Goal: Task Accomplishment & Management: Use online tool/utility

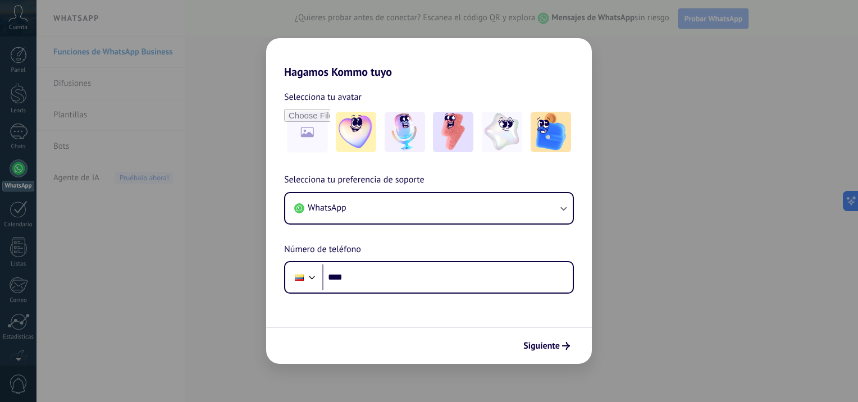
click at [653, 177] on div "Hagamos Kommo tuyo Selecciona tu avatar Selecciona tu preferencia de soporte Wh…" at bounding box center [429, 201] width 858 height 402
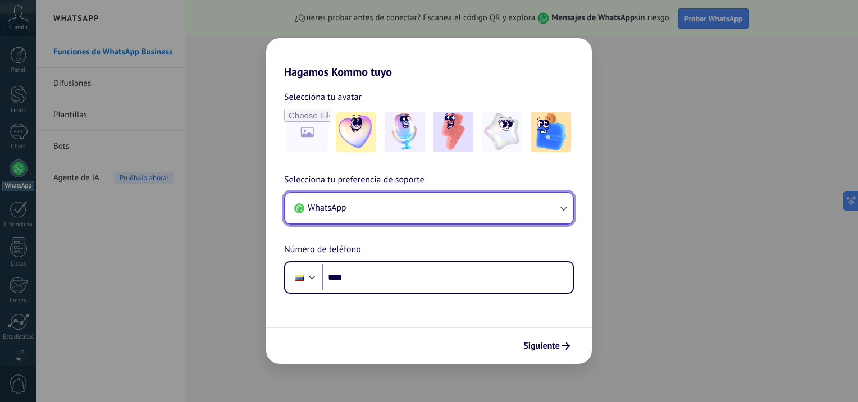
click at [442, 211] on button "WhatsApp" at bounding box center [428, 208] width 287 height 30
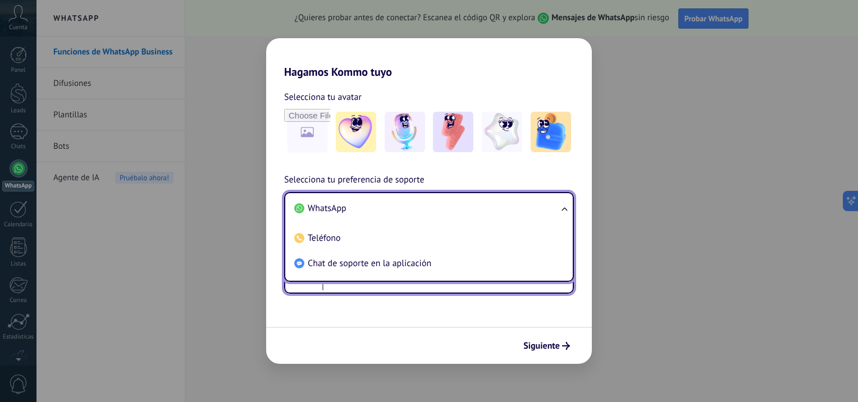
click at [424, 290] on input "****" at bounding box center [447, 277] width 250 height 26
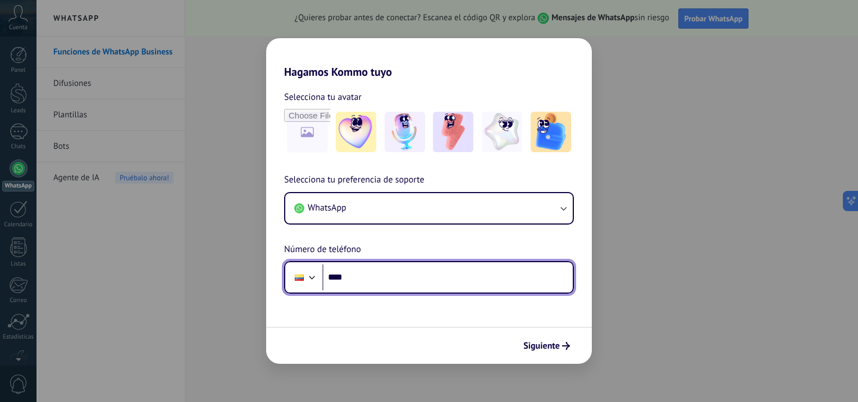
click at [420, 282] on input "****" at bounding box center [447, 277] width 250 height 26
type input "**********"
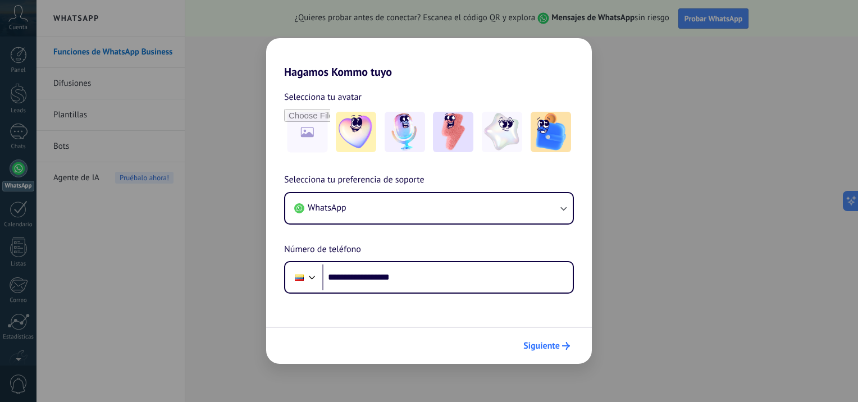
click at [538, 347] on span "Siguiente" at bounding box center [541, 346] width 36 height 8
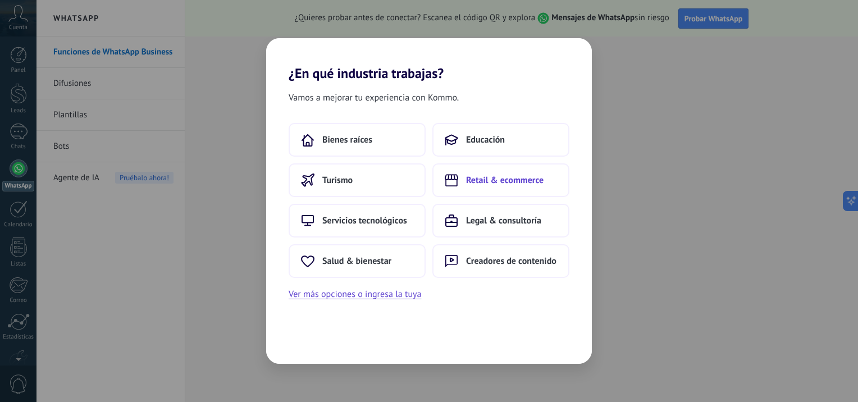
click at [447, 184] on icon at bounding box center [450, 180] width 13 height 12
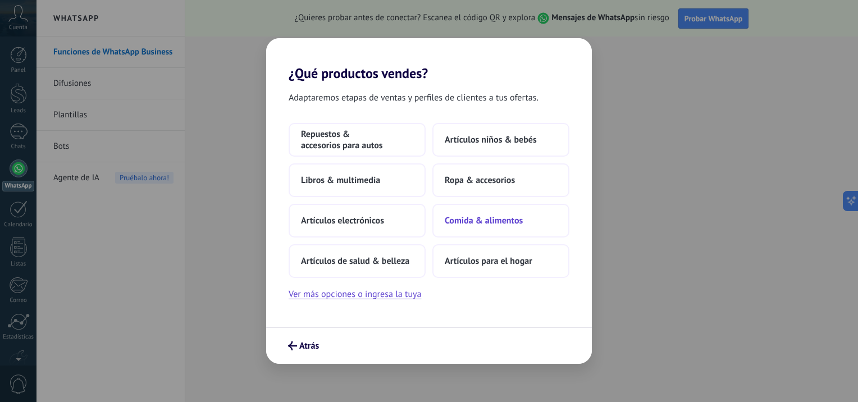
click at [492, 216] on span "Comida & alimentos" at bounding box center [483, 220] width 78 height 11
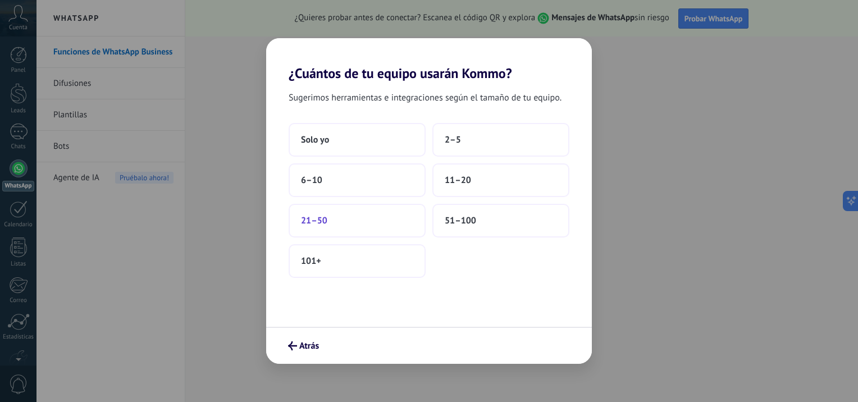
click at [342, 214] on button "21–50" at bounding box center [356, 221] width 137 height 34
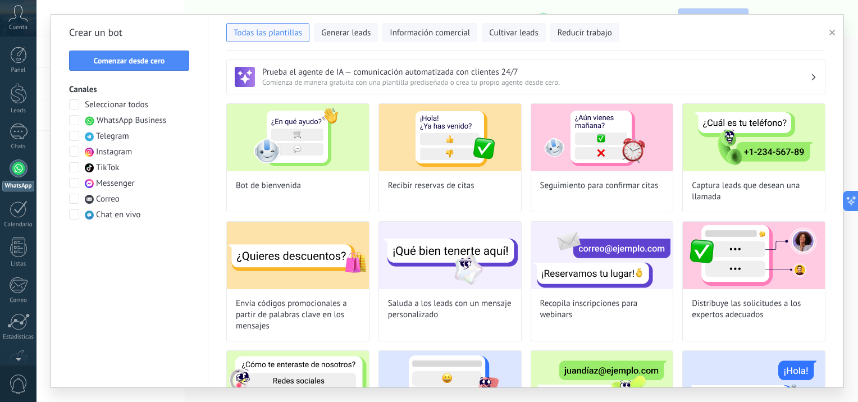
click at [76, 181] on span at bounding box center [74, 183] width 10 height 10
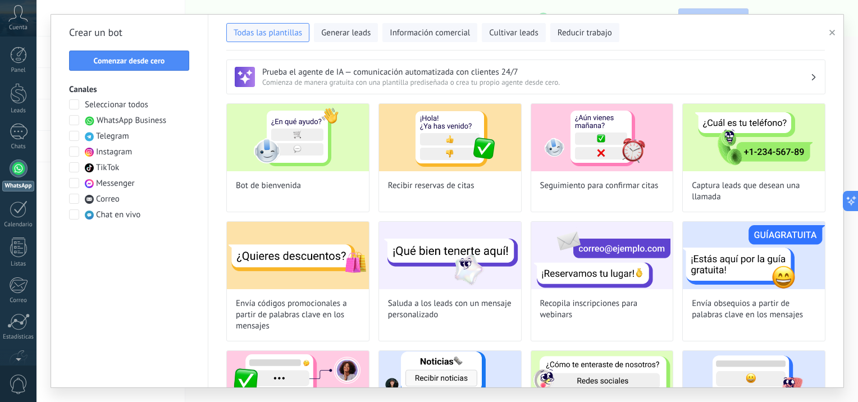
click at [74, 184] on span at bounding box center [74, 183] width 10 height 10
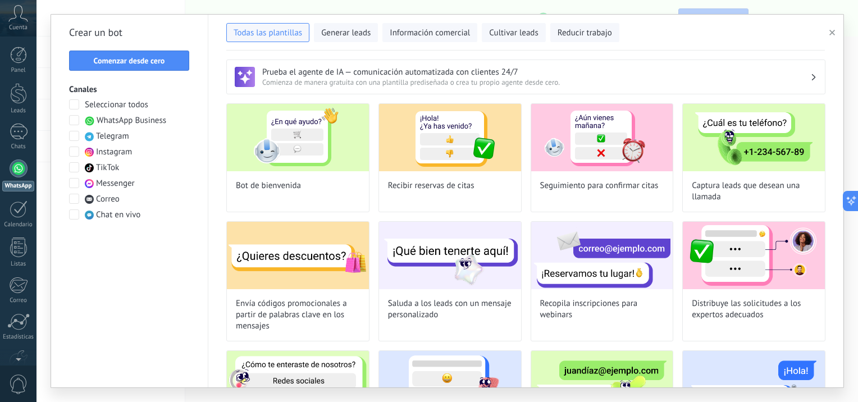
click at [74, 184] on span at bounding box center [74, 183] width 10 height 10
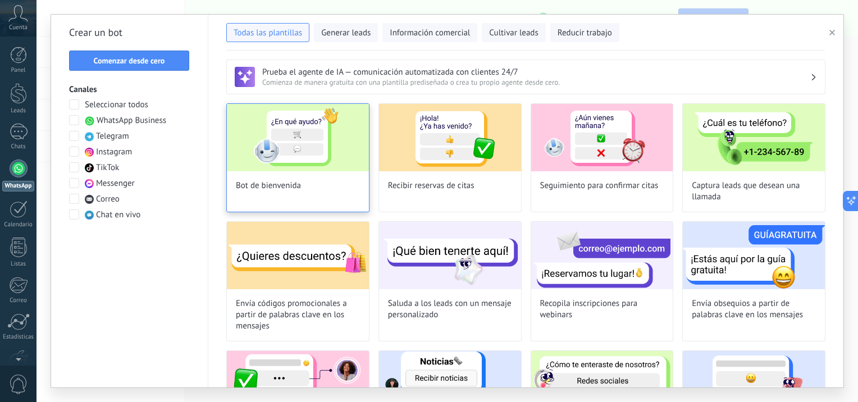
click at [355, 180] on div "Bot de bienvenida" at bounding box center [297, 157] width 143 height 109
type input "**********"
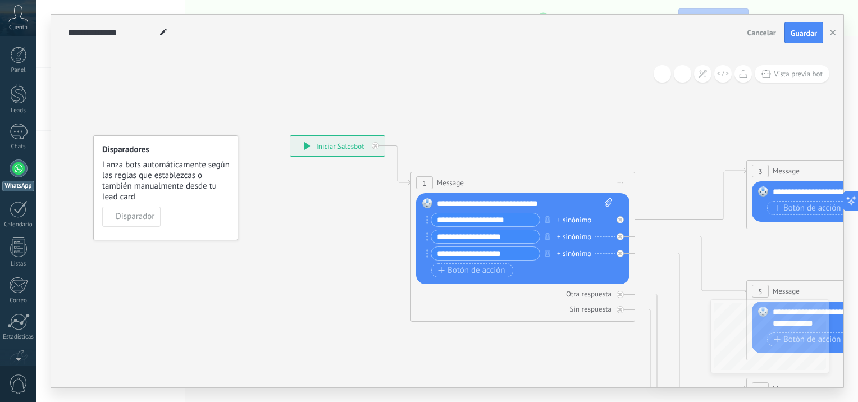
click at [333, 146] on div "**********" at bounding box center [337, 146] width 94 height 20
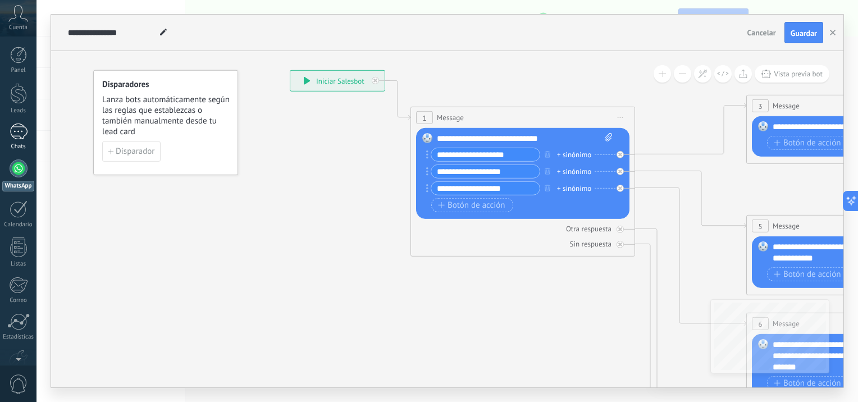
click at [12, 135] on div at bounding box center [19, 131] width 18 height 16
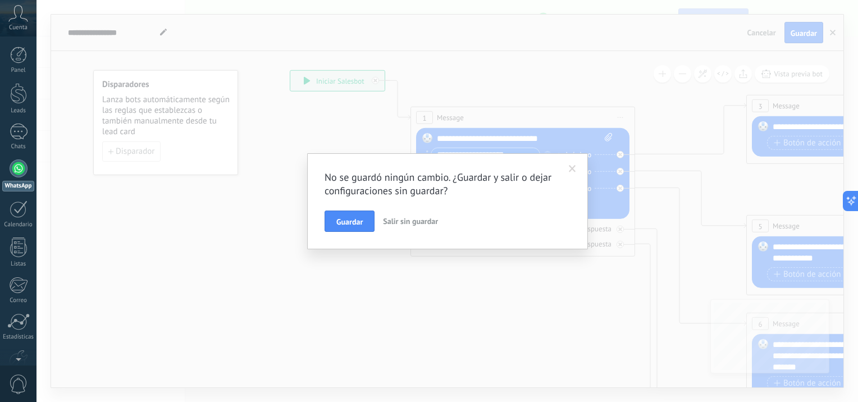
click at [572, 168] on span at bounding box center [571, 169] width 7 height 8
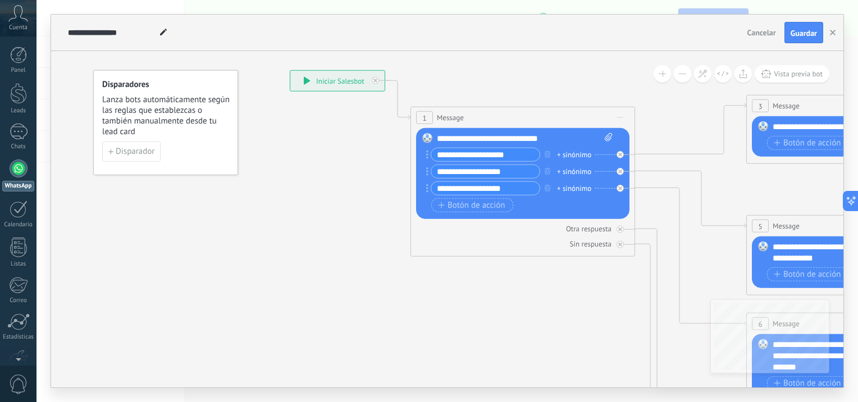
click at [538, 138] on div "**********" at bounding box center [525, 138] width 176 height 11
click at [591, 140] on div "**********" at bounding box center [525, 138] width 176 height 11
click at [605, 139] on icon at bounding box center [607, 137] width 7 height 8
click input "Subir" at bounding box center [0, 0] width 0 height 0
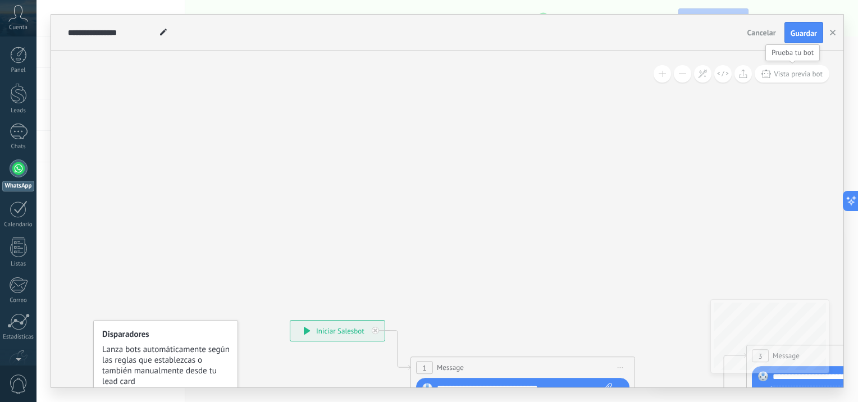
click at [773, 79] on button "Vista previa bot" at bounding box center [791, 73] width 75 height 17
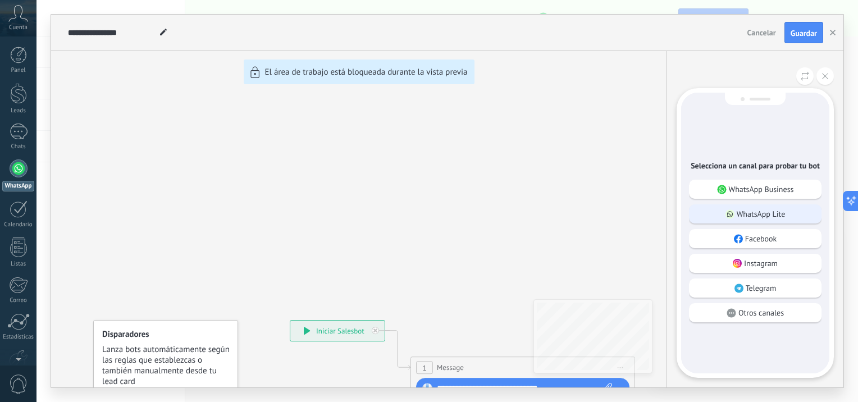
click at [753, 216] on p "WhatsApp Lite" at bounding box center [760, 214] width 49 height 10
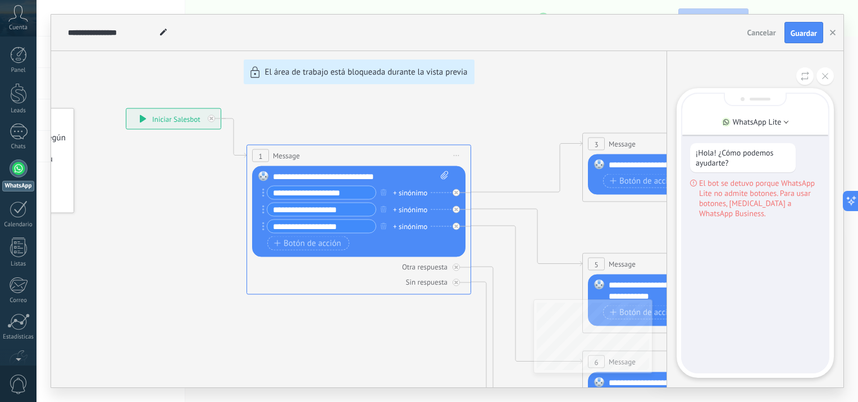
click at [718, 239] on div "¡Hola! ¿Cómo podemos ayudarte? El bot se detuvo porque WhatsApp Lite no admite …" at bounding box center [755, 233] width 146 height 278
click at [723, 204] on span "El bot se detuvo porque WhatsApp Lite no admite botones. Para usar botones, [ME…" at bounding box center [759, 198] width 121 height 40
click at [750, 122] on p "WhatsApp Lite" at bounding box center [756, 122] width 49 height 10
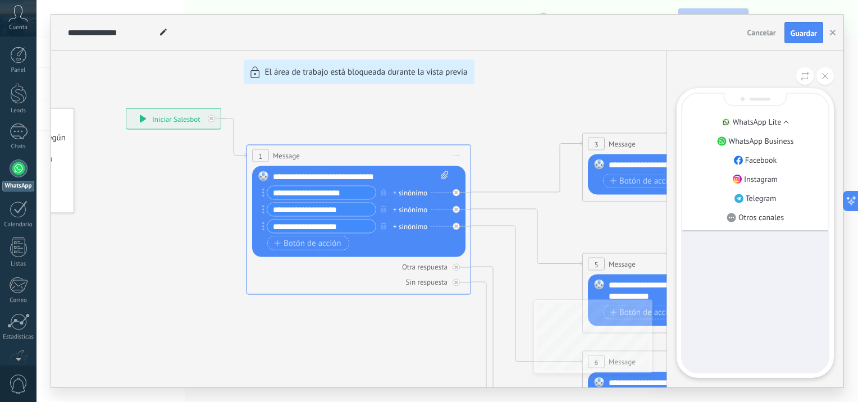
click at [750, 122] on p "WhatsApp Lite" at bounding box center [756, 122] width 49 height 10
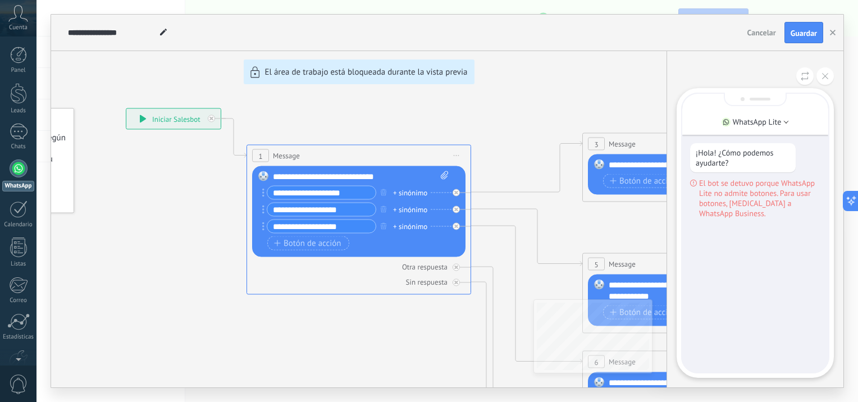
click at [727, 166] on p "¡Hola! ¿Cómo podemos ayudarte?" at bounding box center [742, 158] width 94 height 20
drag, startPoint x: 524, startPoint y: 258, endPoint x: 538, endPoint y: 264, distance: 15.3
click at [532, 262] on div "**********" at bounding box center [447, 201] width 792 height 373
click at [689, 366] on div "¡Hola! ¿Cómo podemos ayudarte? El bot se detuvo porque WhatsApp Lite no admite …" at bounding box center [755, 233] width 146 height 278
drag, startPoint x: 624, startPoint y: 360, endPoint x: 624, endPoint y: 338, distance: 21.3
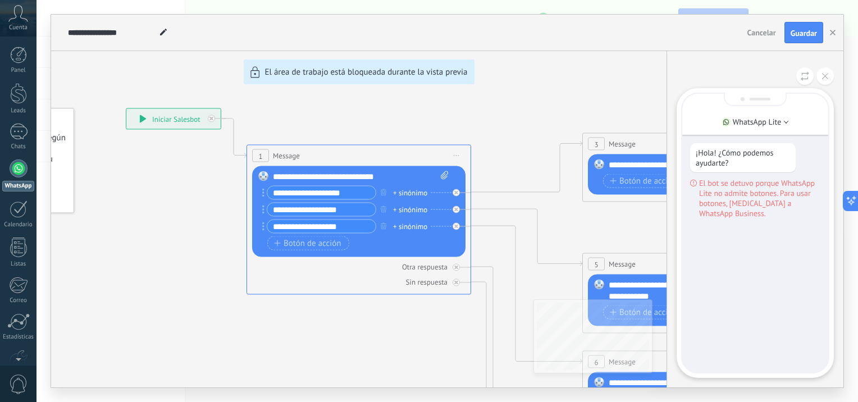
click at [624, 347] on div "**********" at bounding box center [447, 201] width 792 height 373
drag, startPoint x: 618, startPoint y: 308, endPoint x: 635, endPoint y: 221, distance: 89.2
click at [621, 302] on div "**********" at bounding box center [447, 201] width 792 height 373
click at [813, 33] on span "Guardar" at bounding box center [803, 33] width 26 height 8
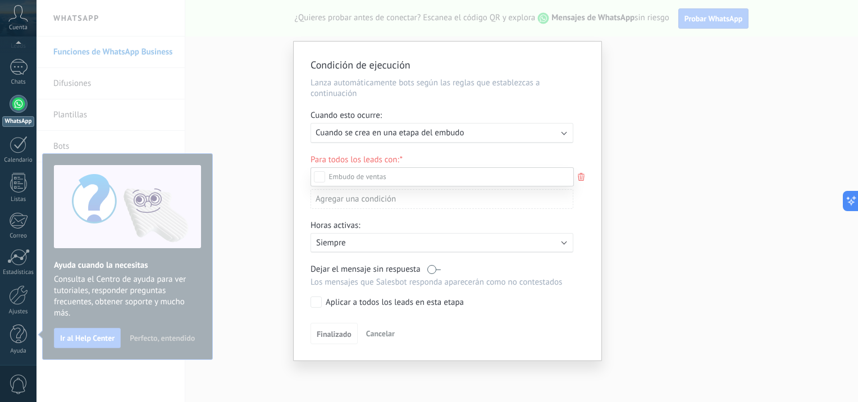
click at [0, 0] on div "Nueva consulta" at bounding box center [0, 0] width 0 height 0
click at [0, 0] on div "Pedido creado" at bounding box center [0, 0] width 0 height 0
click at [0, 0] on div "Cualificado" at bounding box center [0, 0] width 0 height 0
click at [0, 0] on div "Pedido completado" at bounding box center [0, 0] width 0 height 0
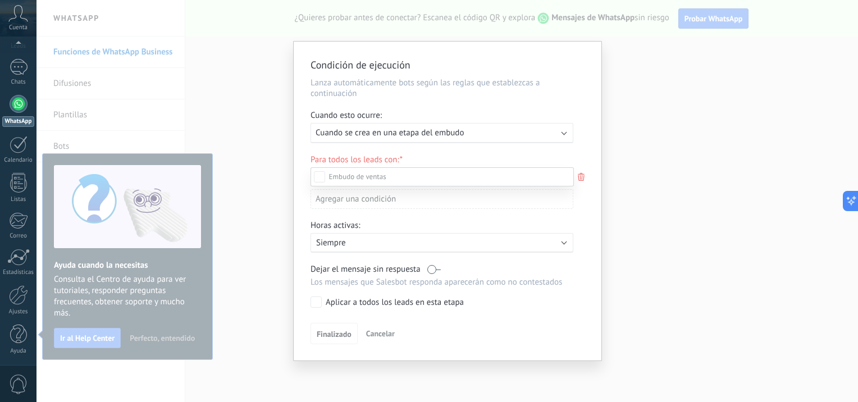
click at [0, 0] on div "Pedido enviado" at bounding box center [0, 0] width 0 height 0
click at [0, 0] on label "Pedido cancelado – perdido" at bounding box center [0, 0] width 0 height 0
click at [373, 130] on div at bounding box center [446, 201] width 821 height 402
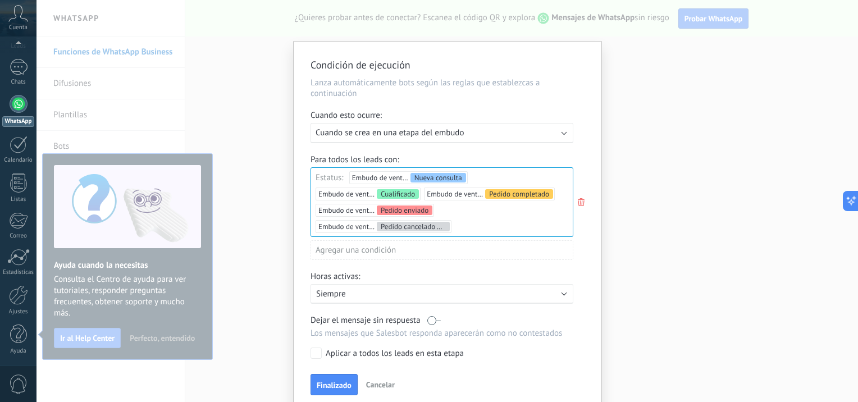
scroll to position [10, 0]
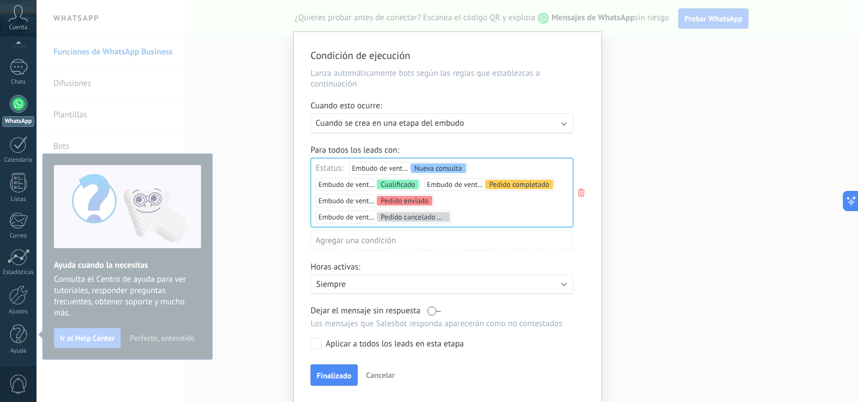
click at [374, 281] on p "Siempre" at bounding box center [414, 284] width 196 height 11
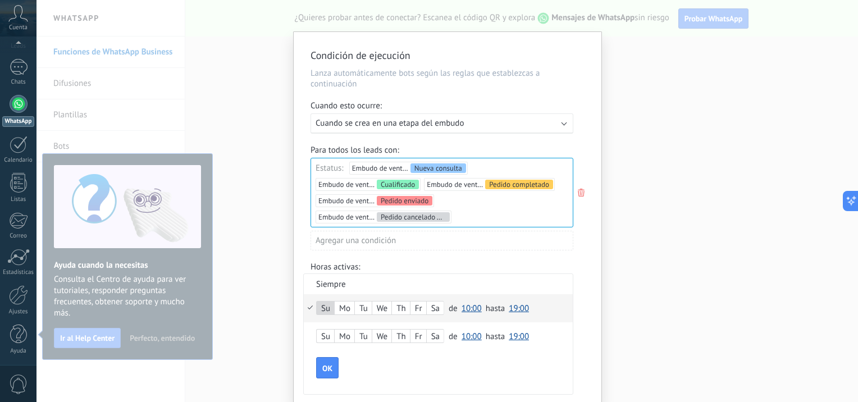
click at [349, 310] on div "Mo" at bounding box center [344, 309] width 20 height 16
click at [435, 308] on div "Sa" at bounding box center [435, 309] width 17 height 16
click at [435, 334] on div "Sa" at bounding box center [435, 337] width 17 height 16
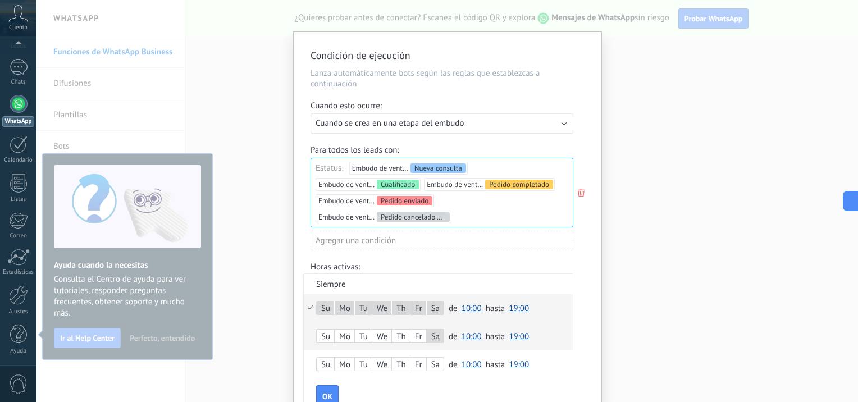
click at [442, 340] on div "Su Mo Tu We Th Fr Sa" at bounding box center [382, 336] width 132 height 14
click at [435, 339] on div "Sa" at bounding box center [435, 337] width 17 height 16
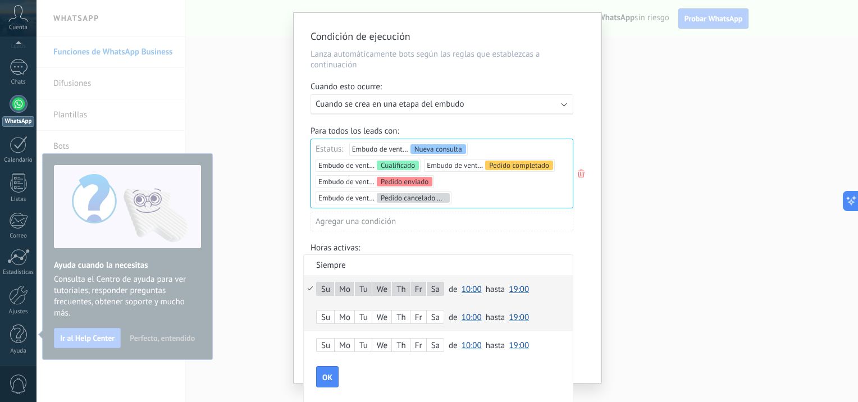
scroll to position [29, 0]
click at [518, 290] on span "19:00" at bounding box center [518, 288] width 20 height 11
click at [515, 389] on span "23:30" at bounding box center [520, 388] width 31 height 11
click at [470, 288] on span "10:00" at bounding box center [471, 288] width 20 height 11
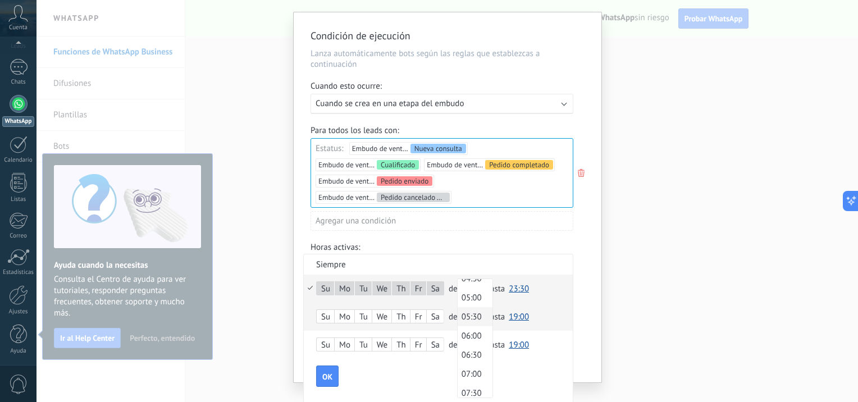
scroll to position [167, 0]
click at [470, 312] on span "05:00" at bounding box center [472, 313] width 31 height 11
click at [329, 374] on span "OK" at bounding box center [327, 377] width 10 height 8
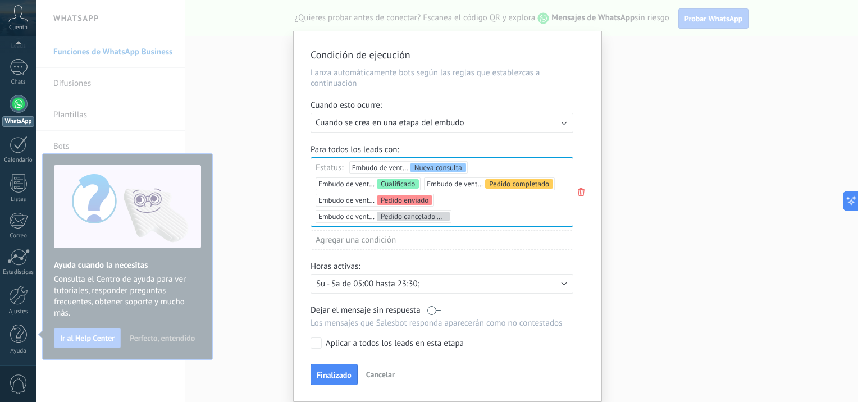
scroll to position [10, 0]
click at [427, 310] on label at bounding box center [433, 310] width 13 height 11
drag, startPoint x: 433, startPoint y: 312, endPoint x: 422, endPoint y: 330, distance: 20.9
click at [432, 312] on label at bounding box center [433, 310] width 13 height 11
click at [337, 377] on span "Finalizado" at bounding box center [334, 376] width 35 height 8
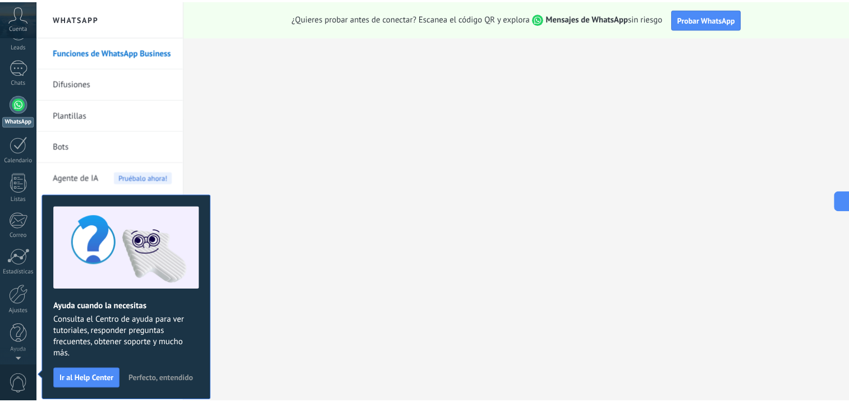
scroll to position [0, 0]
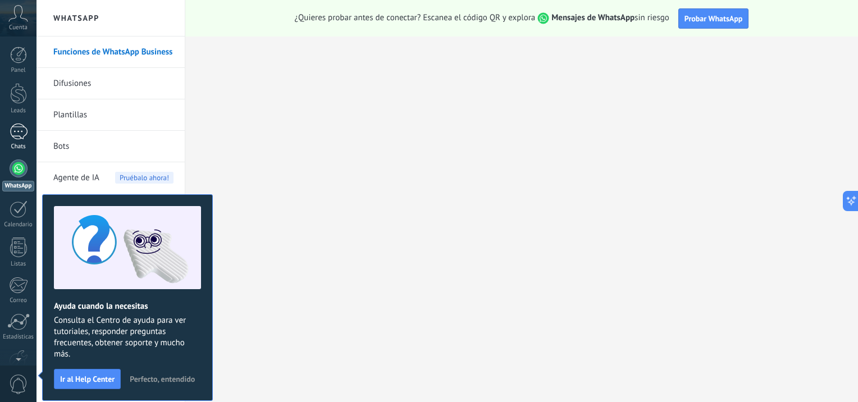
click at [30, 133] on link "Chats" at bounding box center [18, 136] width 36 height 27
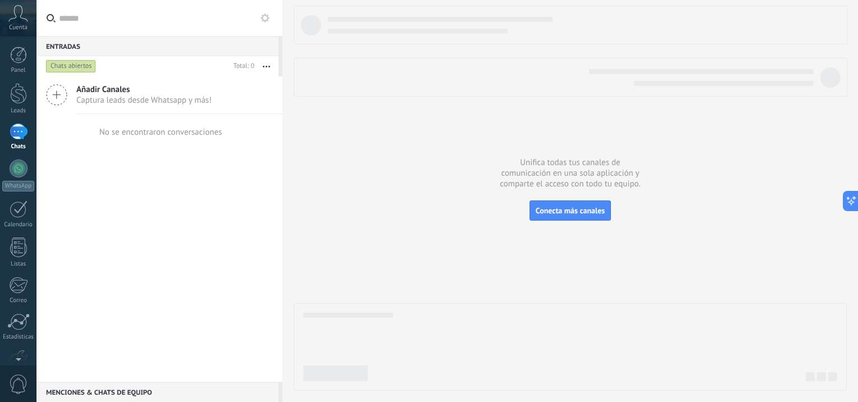
click at [170, 97] on span "Captura leads desde Whatsapp y más!" at bounding box center [143, 100] width 135 height 11
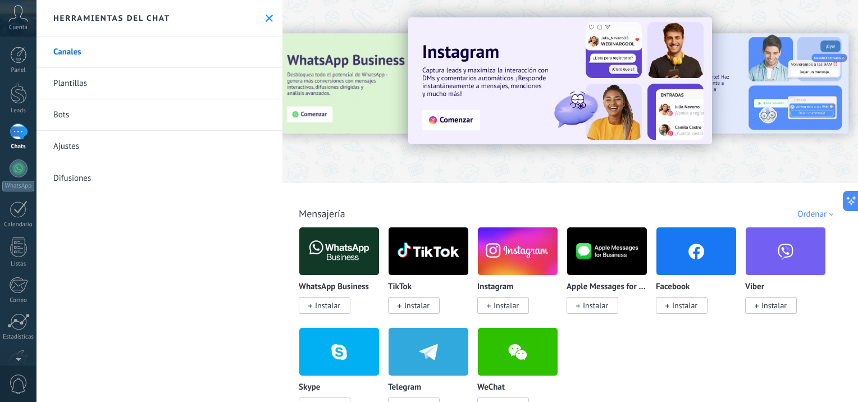
click at [11, 18] on icon at bounding box center [18, 13] width 20 height 17
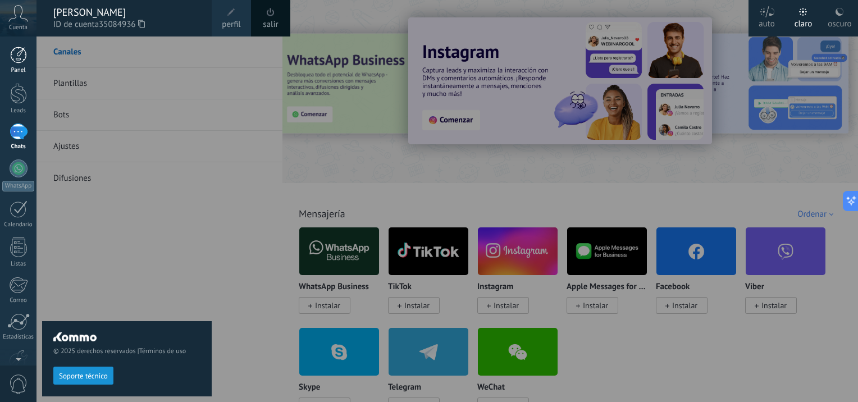
click at [22, 59] on div at bounding box center [18, 55] width 17 height 17
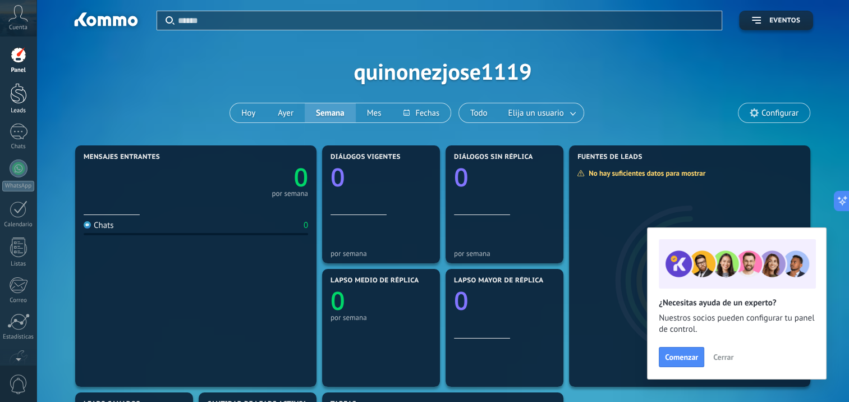
click at [18, 85] on div at bounding box center [18, 93] width 17 height 21
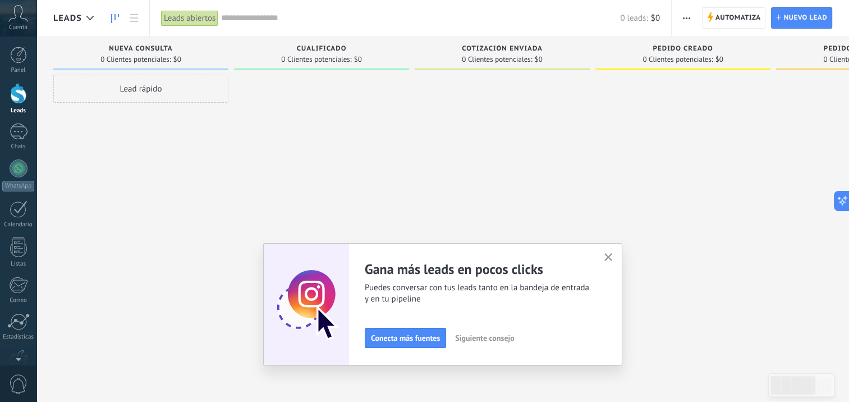
click at [16, 123] on div "Panel Leads Chats WhatsApp Clientes" at bounding box center [18, 239] width 36 height 384
click at [21, 123] on div at bounding box center [19, 131] width 18 height 16
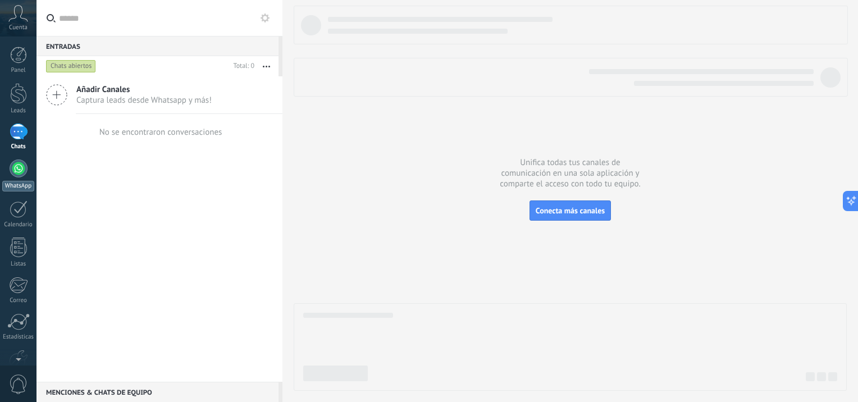
click at [23, 165] on div at bounding box center [19, 168] width 18 height 18
